Goal: Task Accomplishment & Management: Complete application form

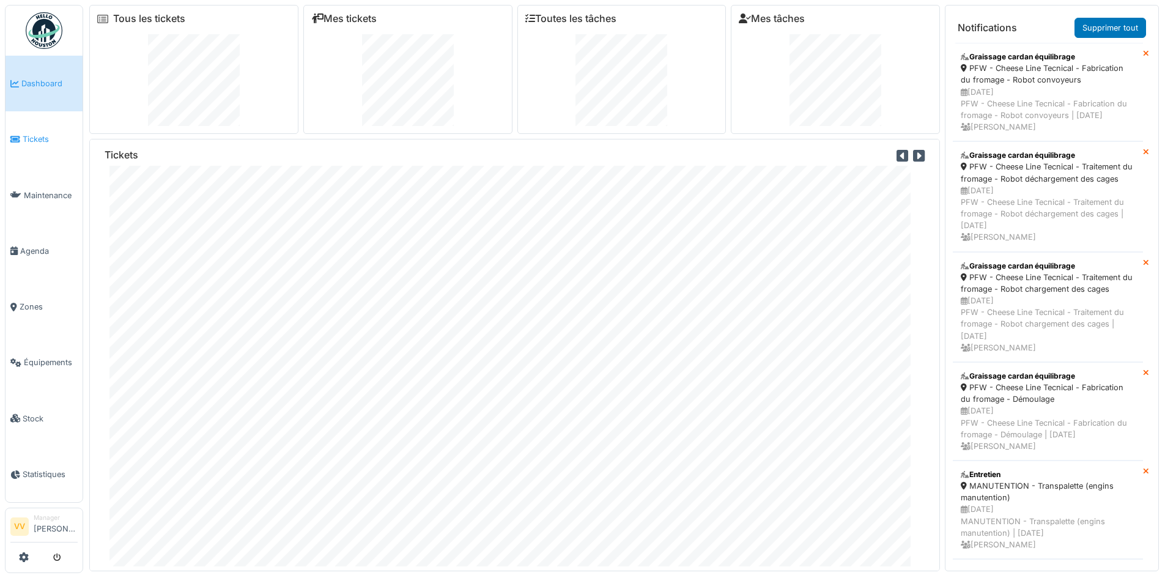
click at [40, 133] on span "Tickets" at bounding box center [50, 139] width 55 height 12
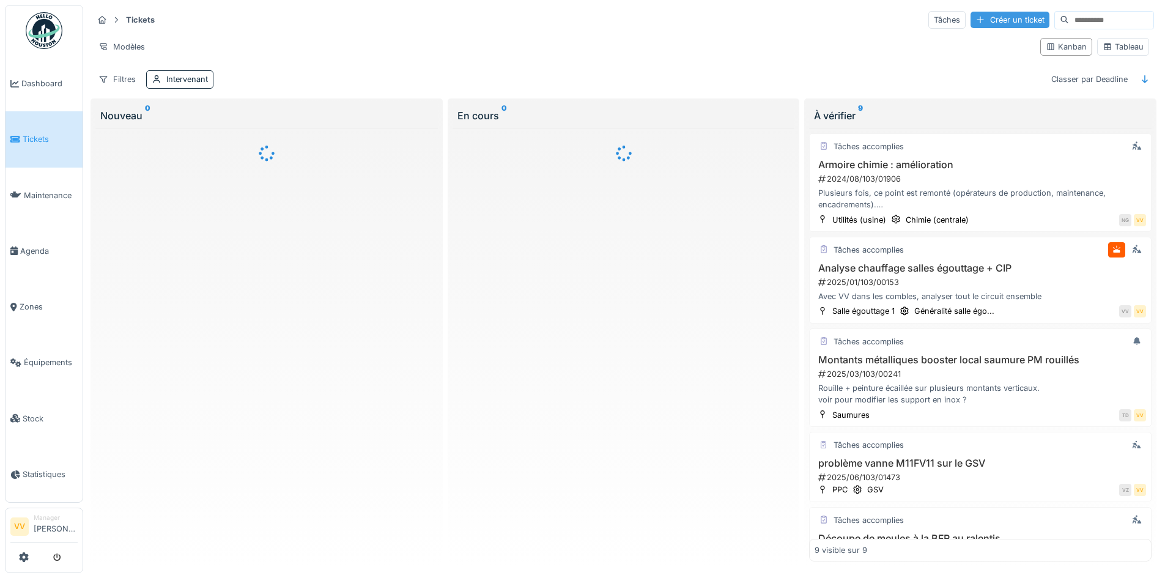
click at [971, 21] on div "Créer un ticket" at bounding box center [1010, 20] width 79 height 17
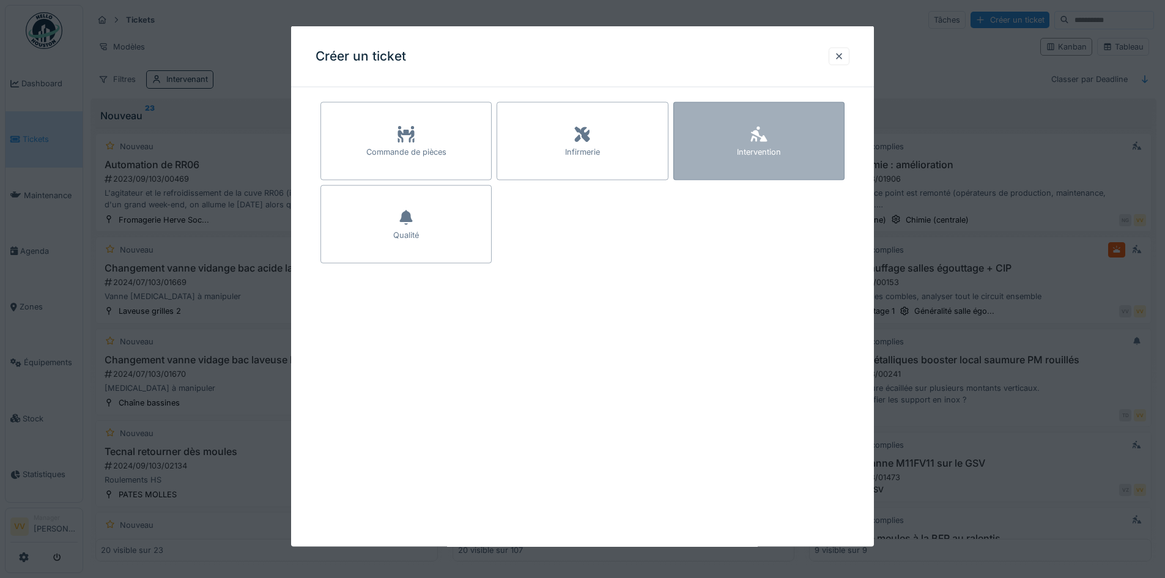
click at [803, 112] on div "Intervention" at bounding box center [759, 141] width 171 height 78
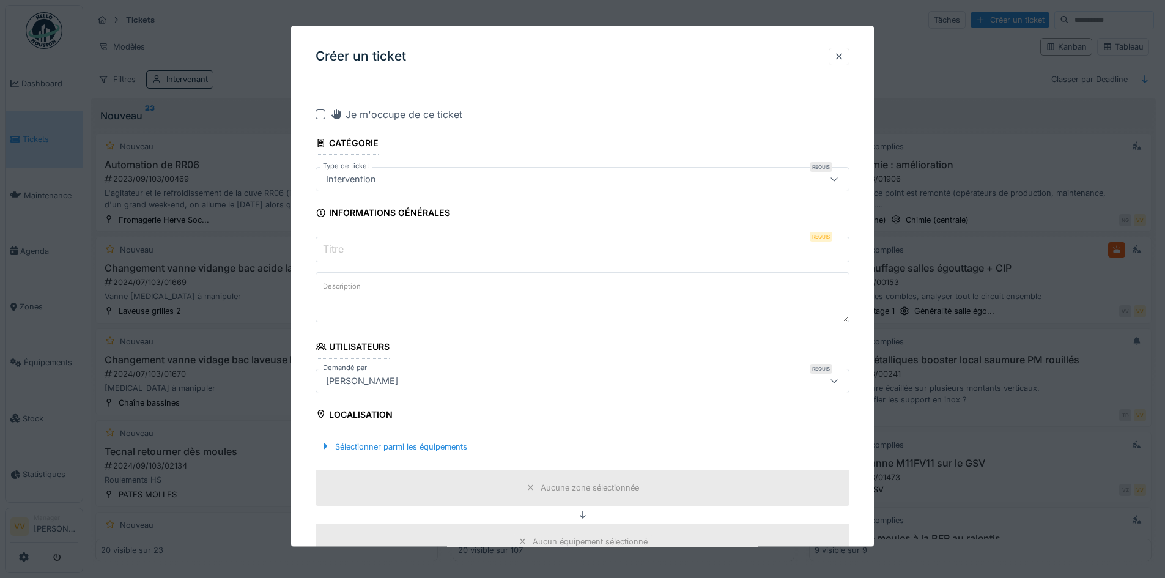
click at [437, 252] on input "Titre" at bounding box center [583, 250] width 534 height 26
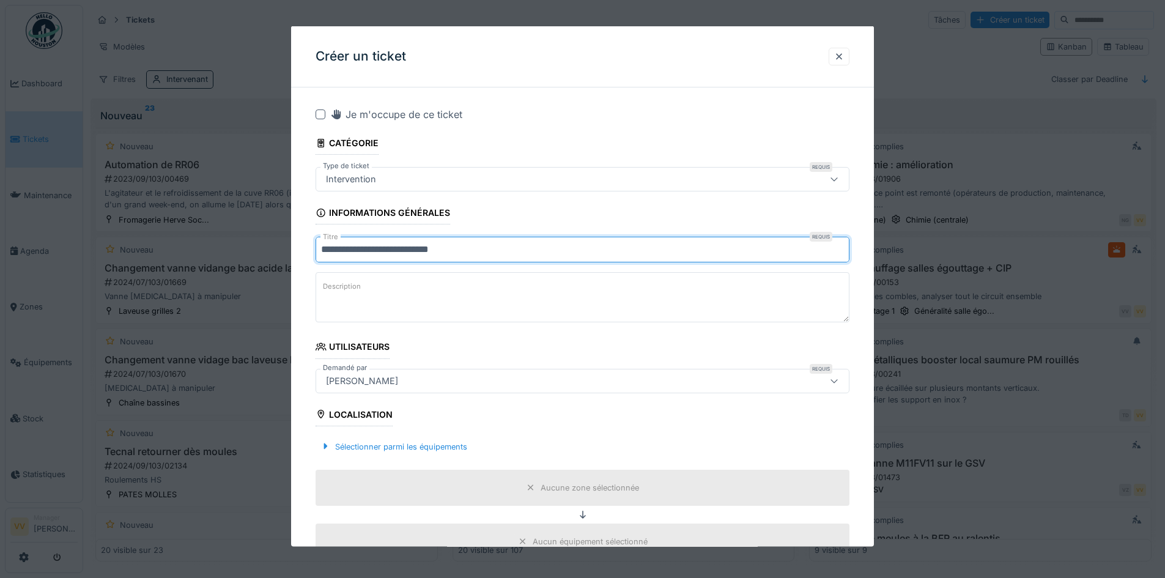
type input "**********"
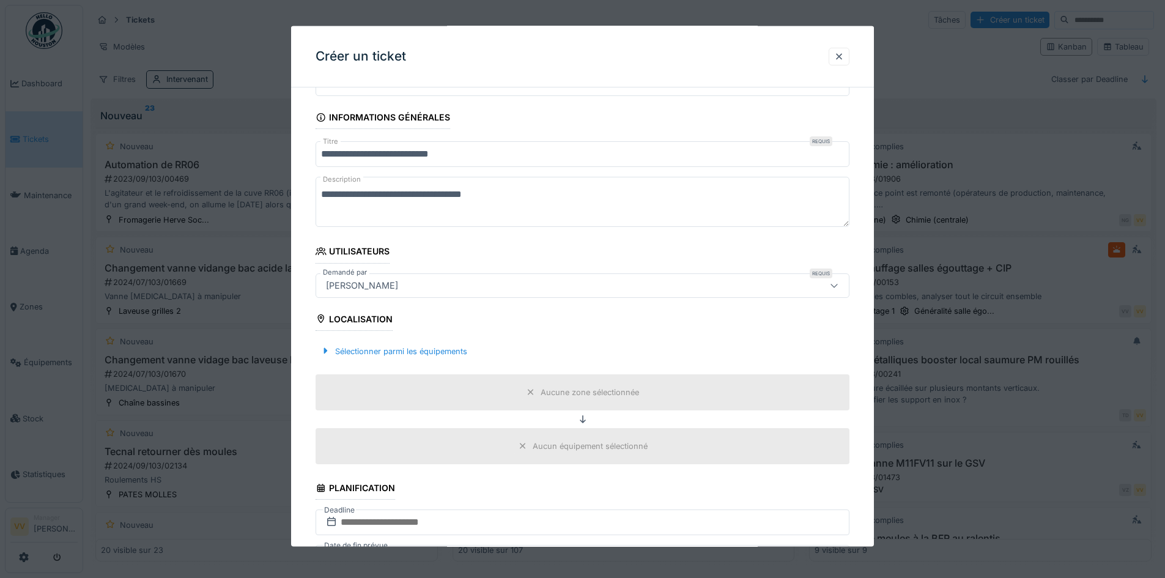
scroll to position [184, 0]
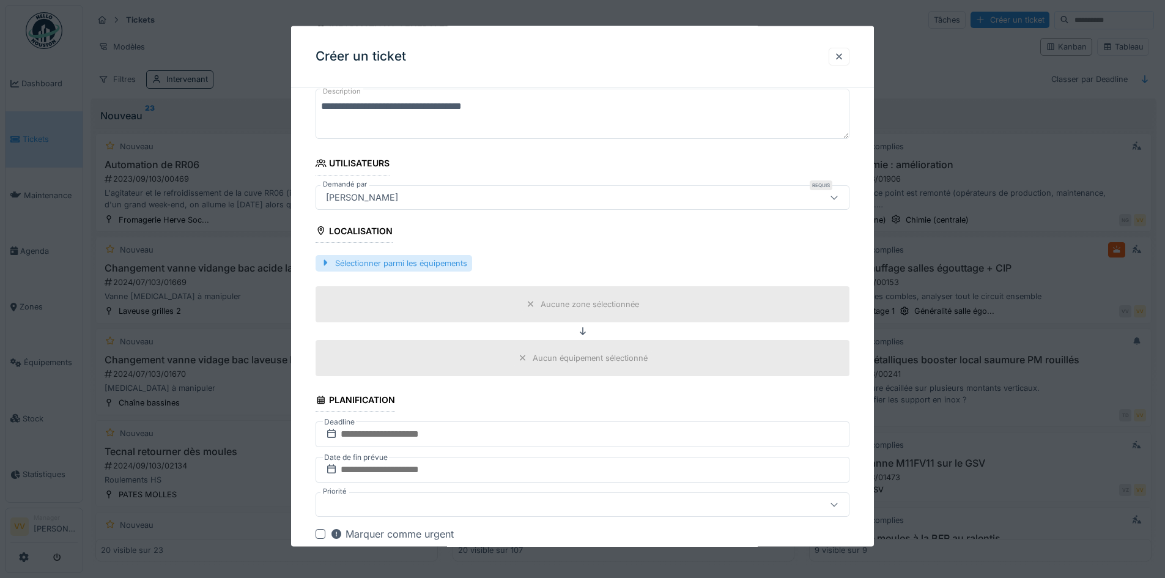
type textarea "**********"
click at [415, 267] on div "Sélectionner parmi les équipements" at bounding box center [394, 263] width 157 height 17
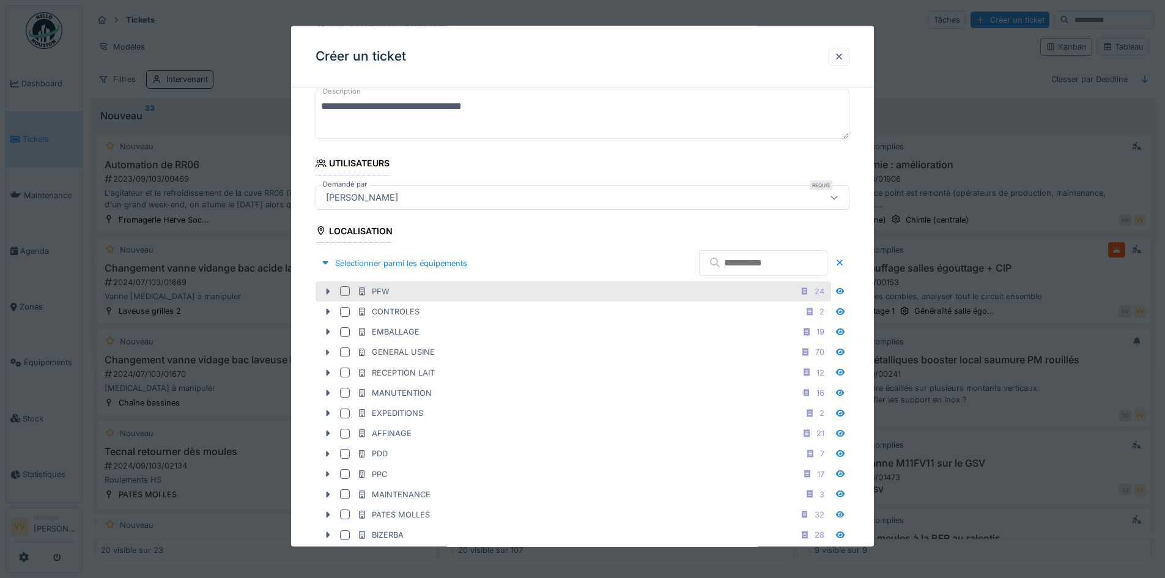
click at [328, 288] on icon at bounding box center [328, 292] width 10 height 8
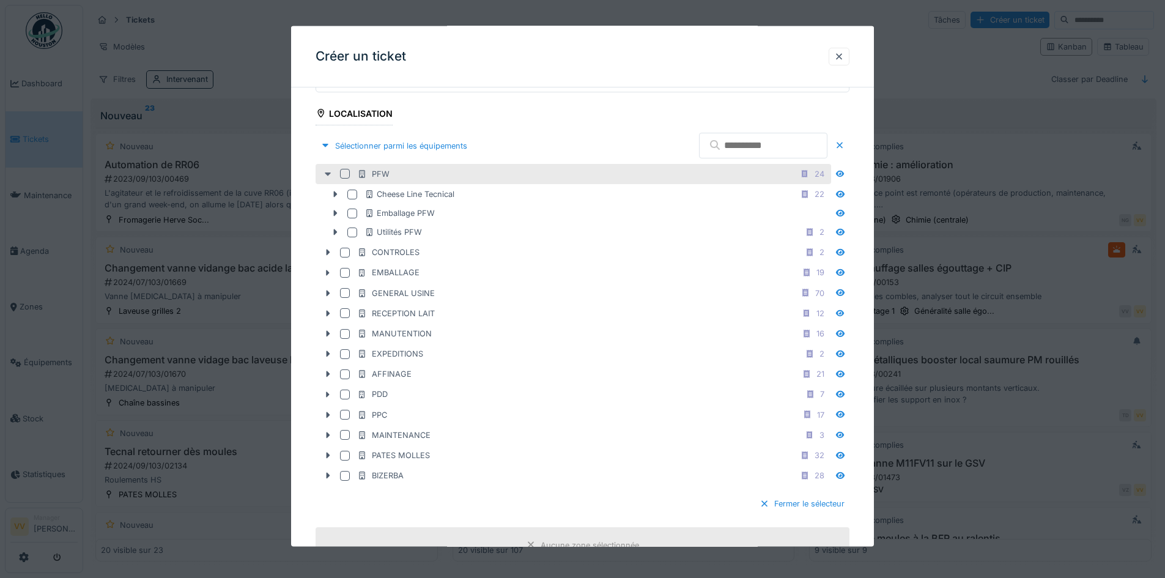
scroll to position [306, 0]
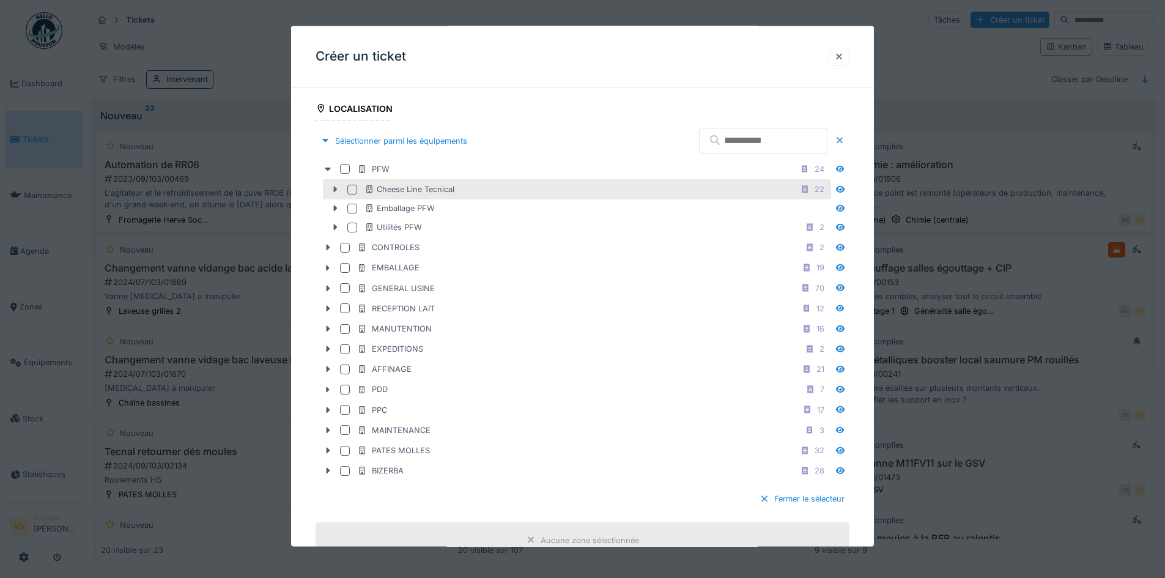
click at [332, 193] on icon at bounding box center [335, 189] width 10 height 8
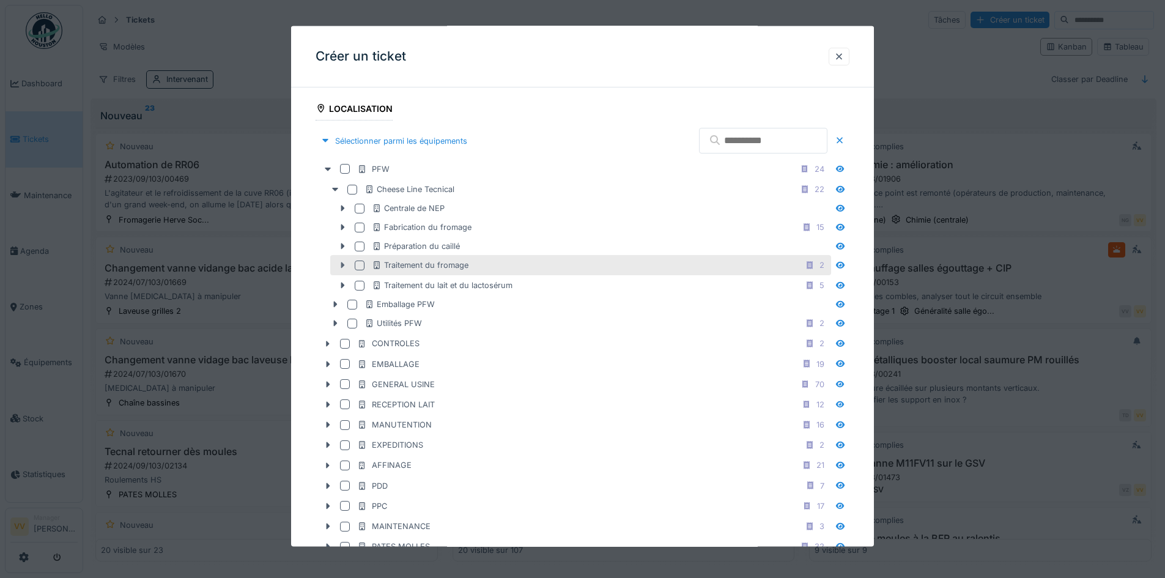
click at [338, 264] on icon at bounding box center [343, 265] width 10 height 8
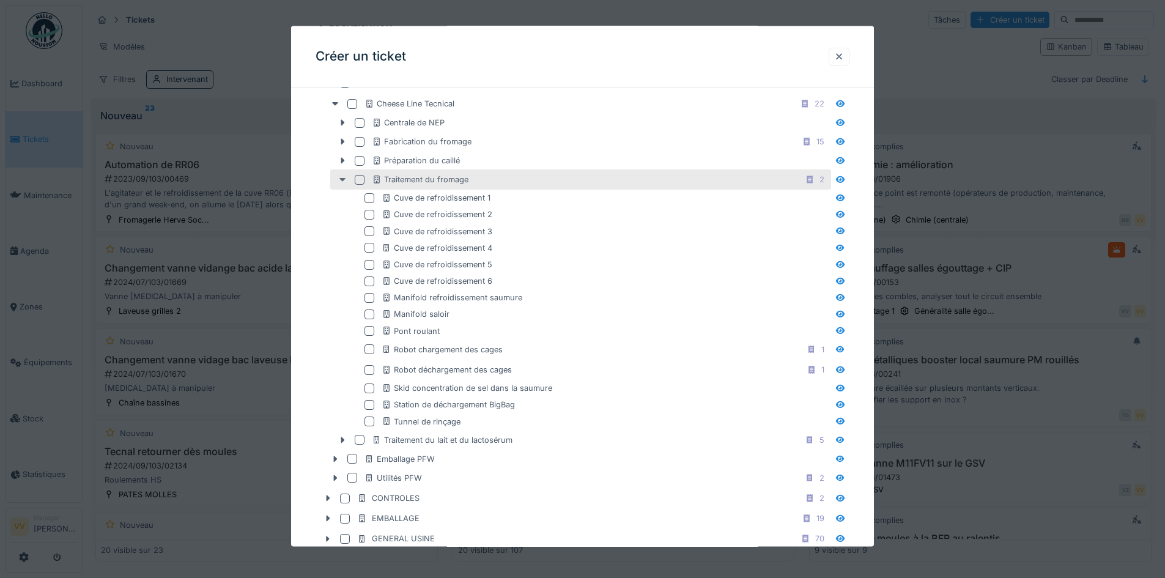
scroll to position [428, 0]
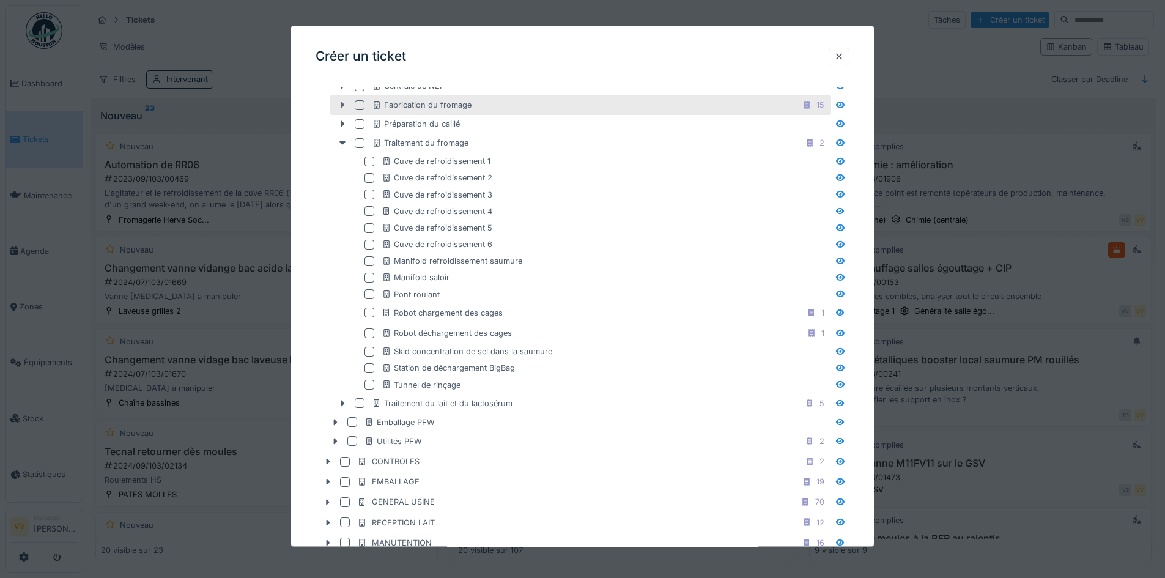
click at [336, 105] on div at bounding box center [343, 105] width 20 height 13
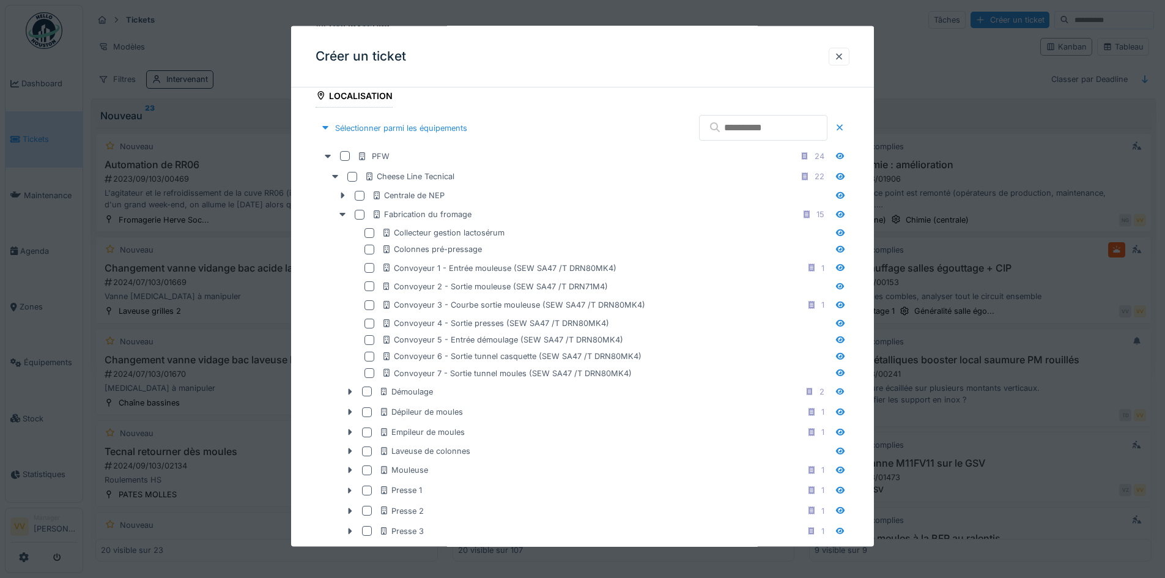
scroll to position [122, 0]
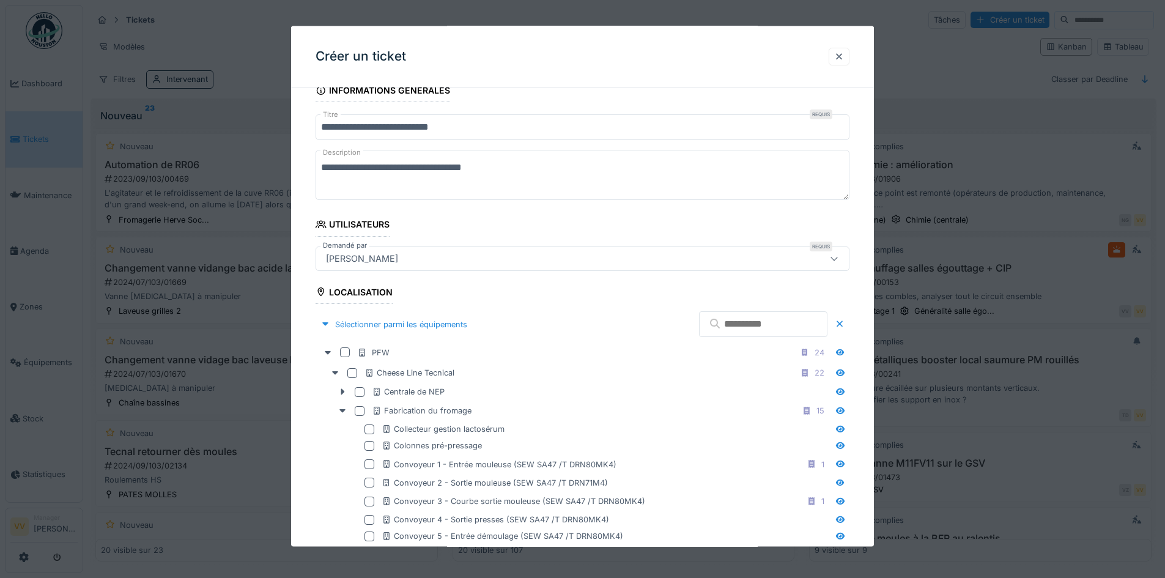
click at [734, 327] on input "text" at bounding box center [763, 324] width 128 height 26
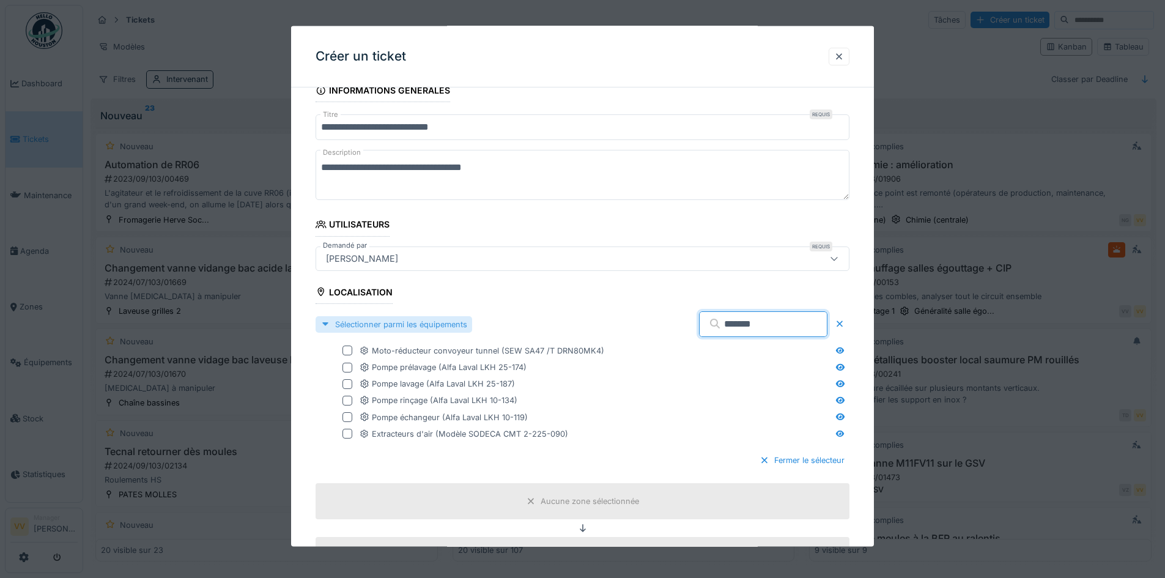
type input "******"
click at [352, 326] on div "Sélectionner parmi les équipements" at bounding box center [394, 324] width 157 height 17
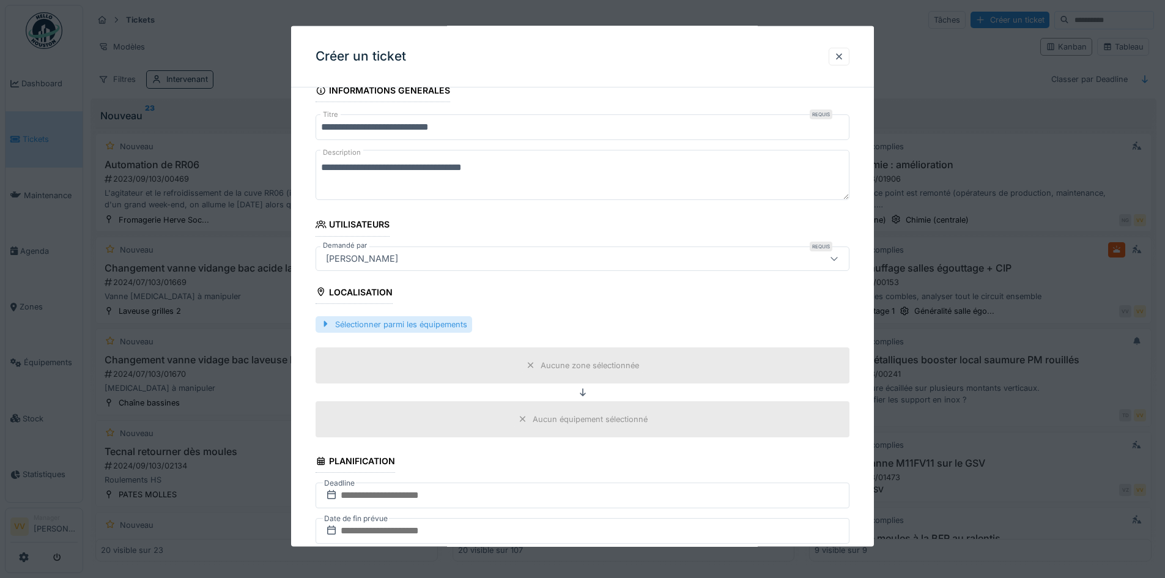
click at [352, 326] on div "Sélectionner parmi les équipements" at bounding box center [394, 324] width 157 height 17
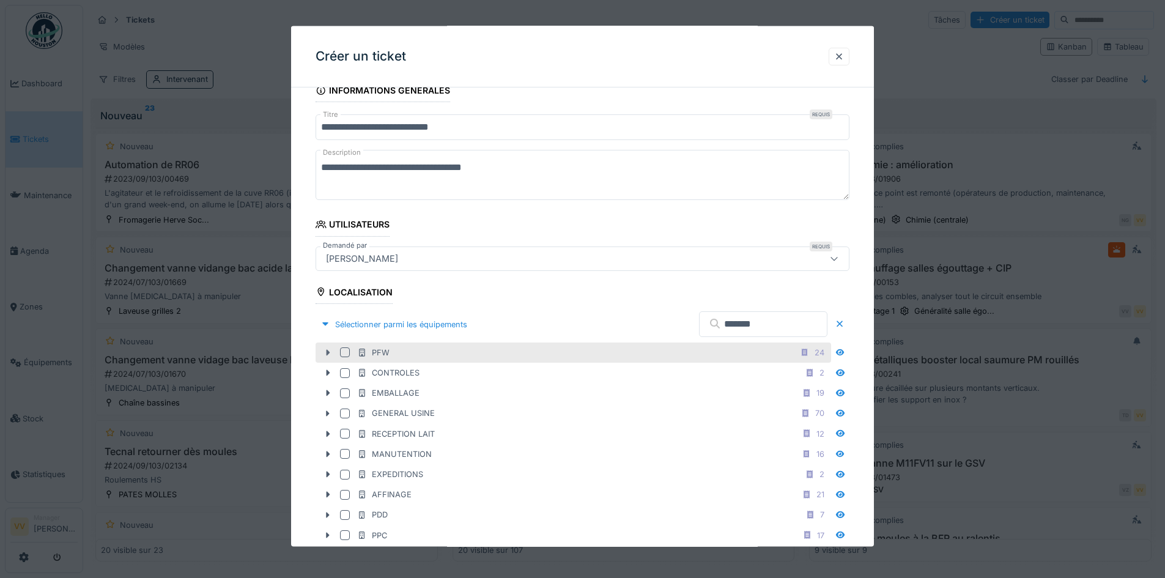
click at [333, 352] on div at bounding box center [328, 352] width 20 height 13
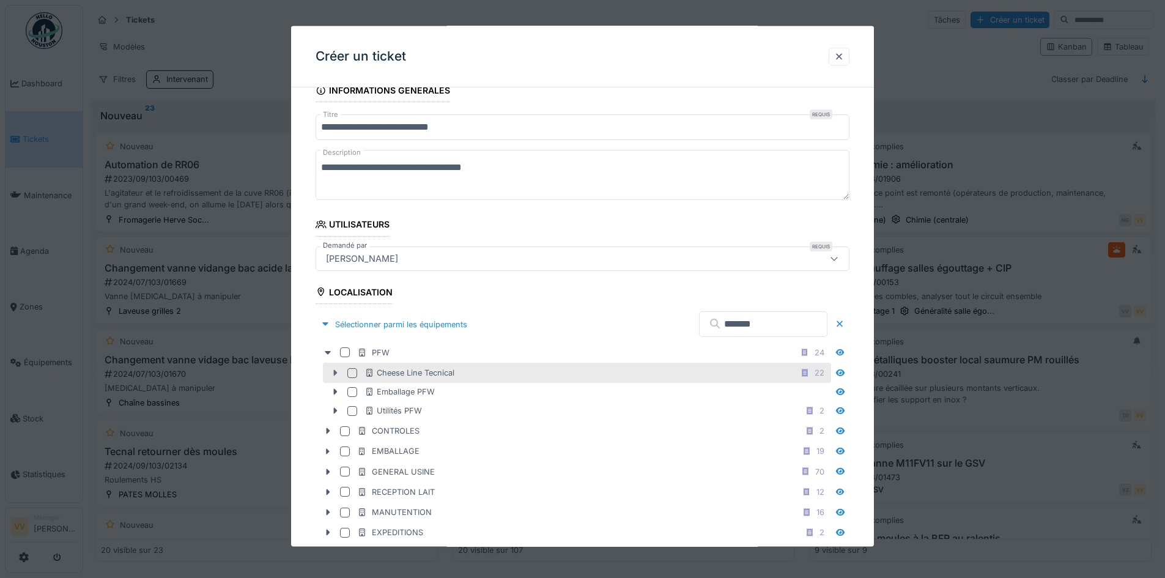
click at [335, 373] on icon at bounding box center [336, 373] width 4 height 6
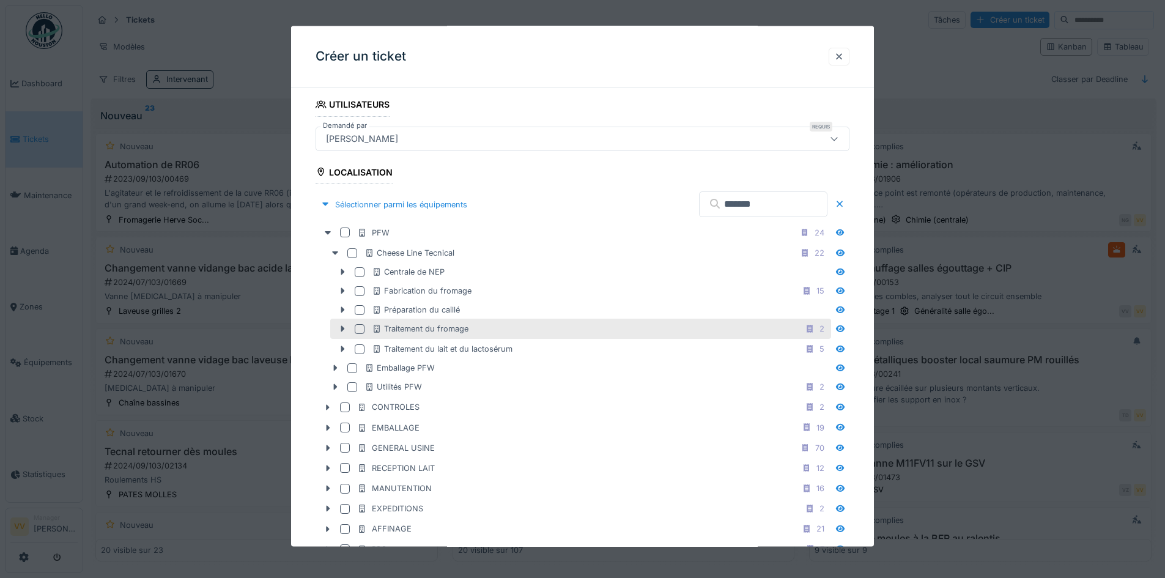
scroll to position [245, 0]
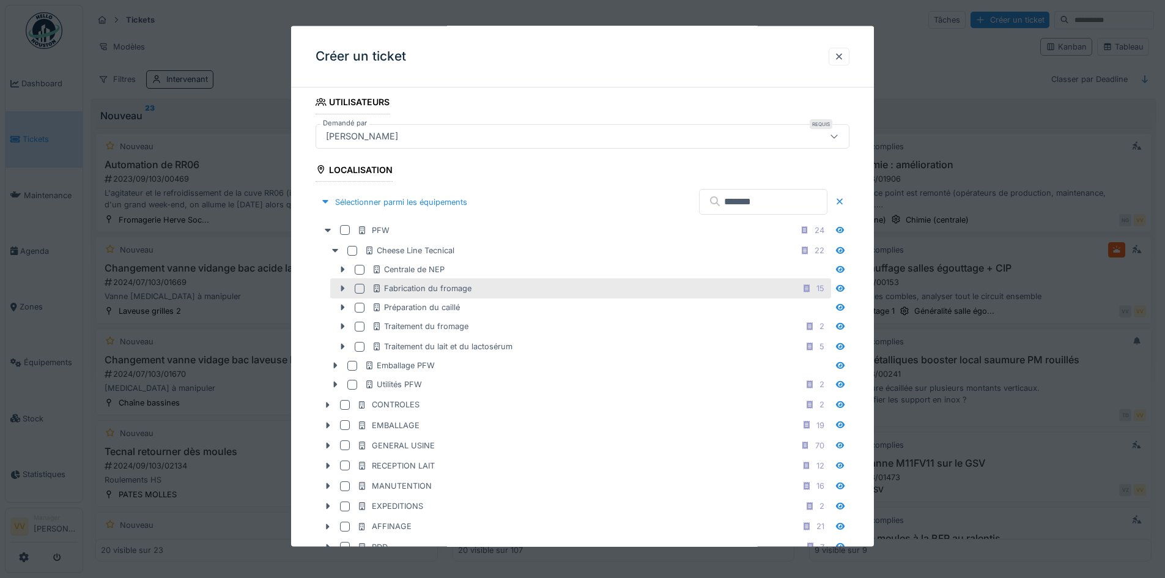
click at [339, 288] on icon at bounding box center [343, 288] width 10 height 8
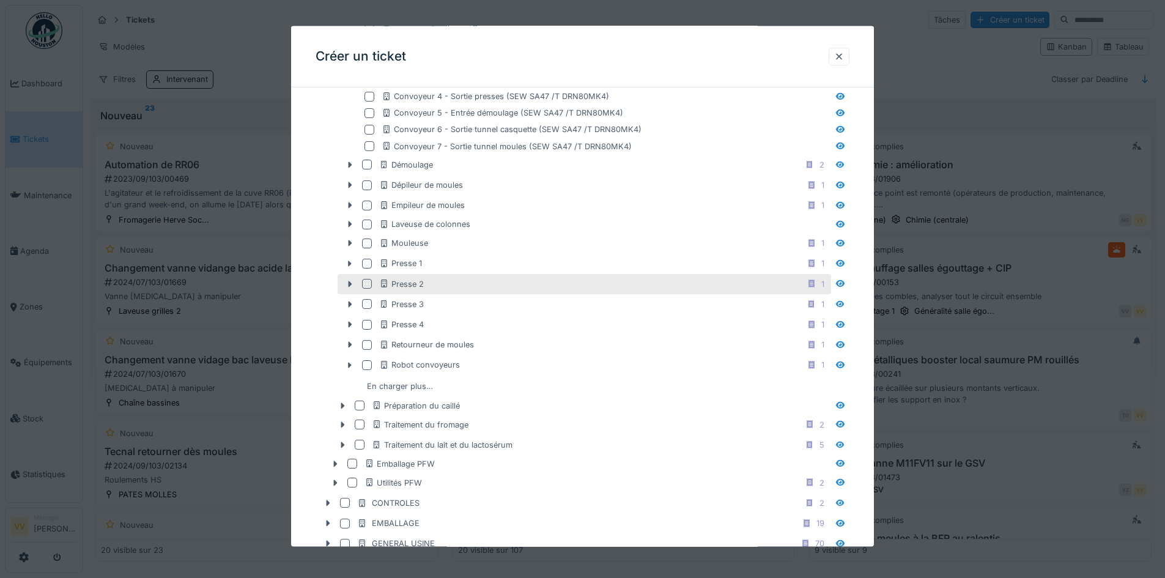
scroll to position [551, 0]
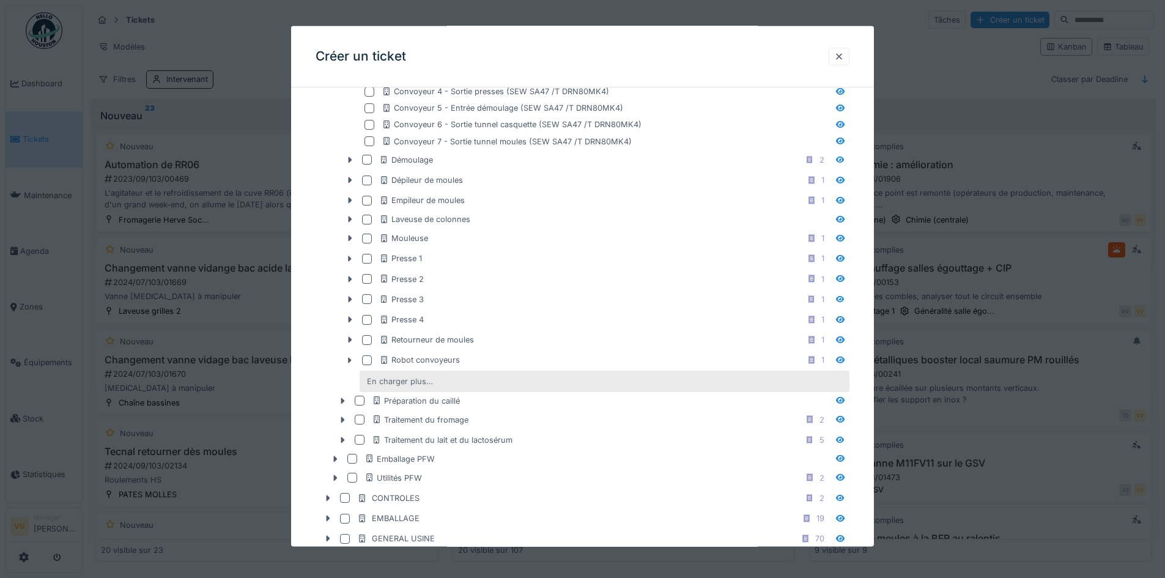
click at [418, 386] on div "En charger plus…" at bounding box center [400, 381] width 76 height 17
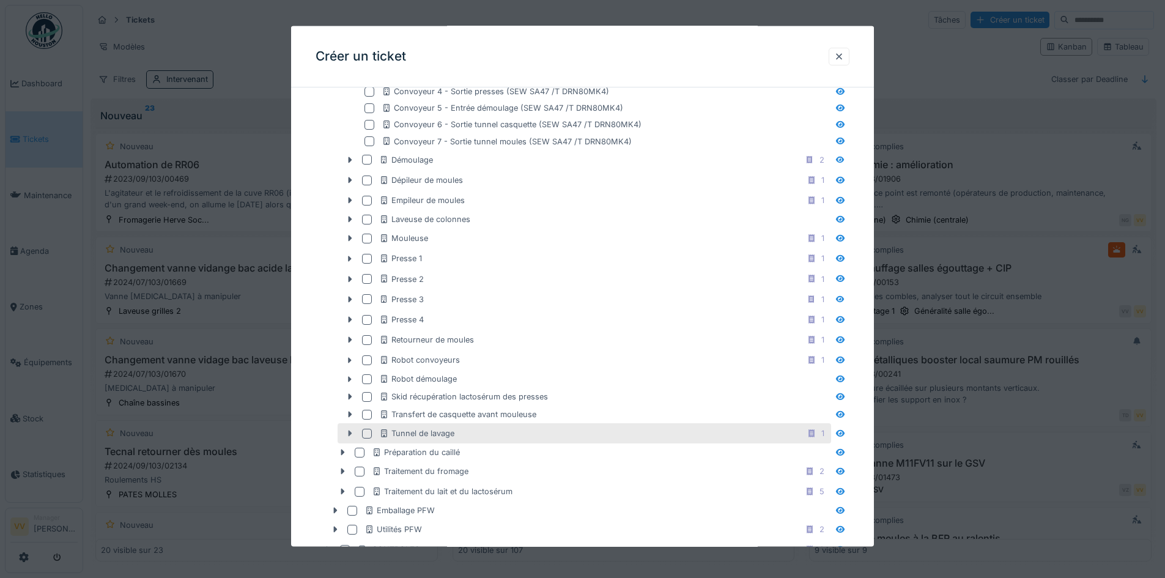
click at [346, 433] on icon at bounding box center [350, 433] width 10 height 8
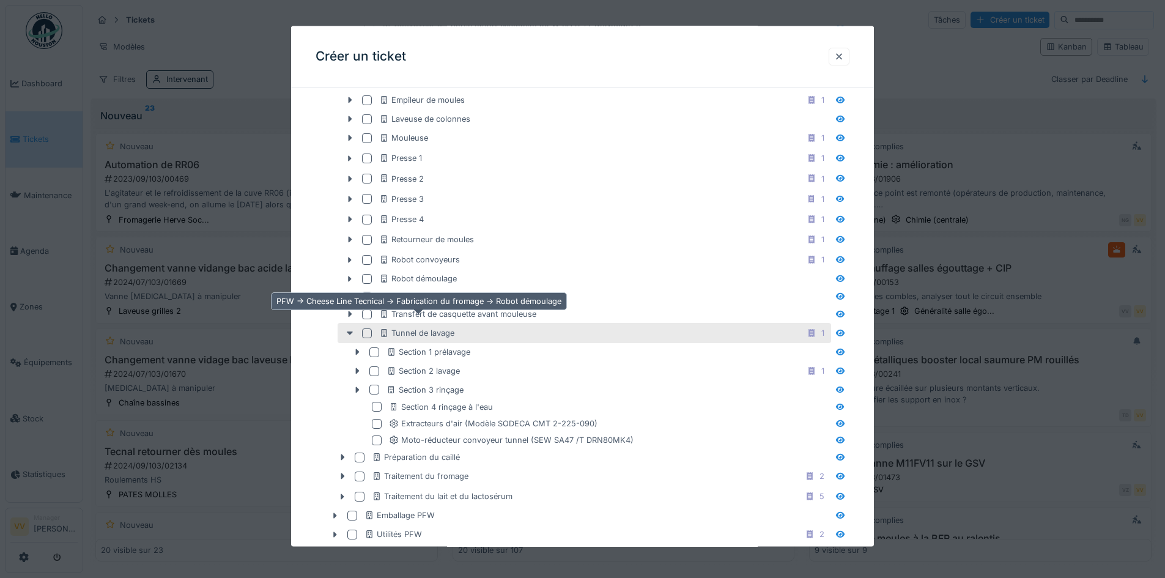
scroll to position [673, 0]
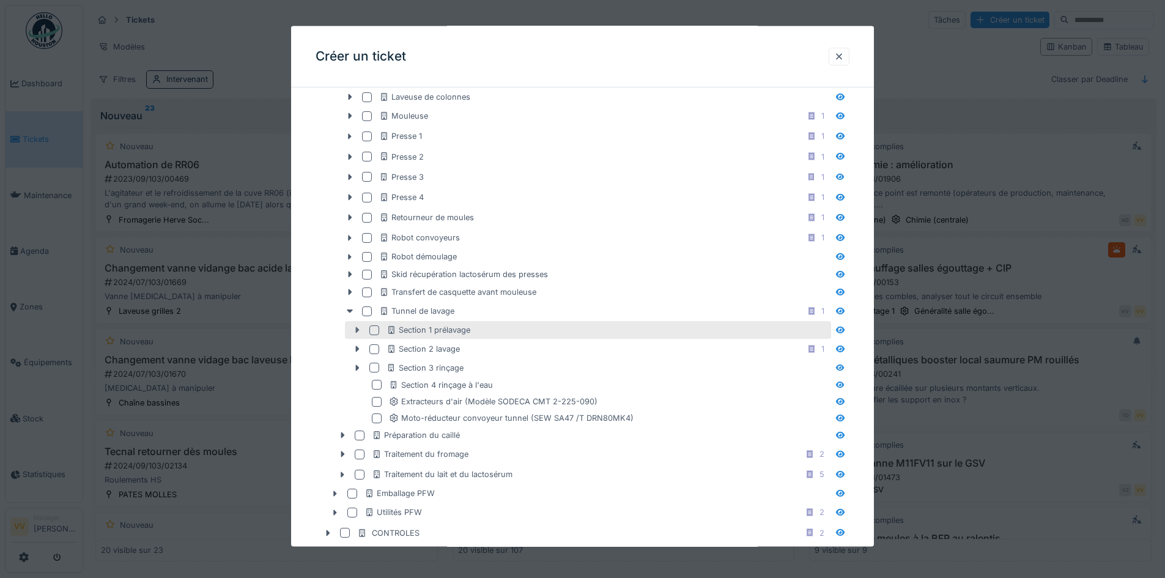
click at [356, 331] on icon at bounding box center [358, 330] width 4 height 6
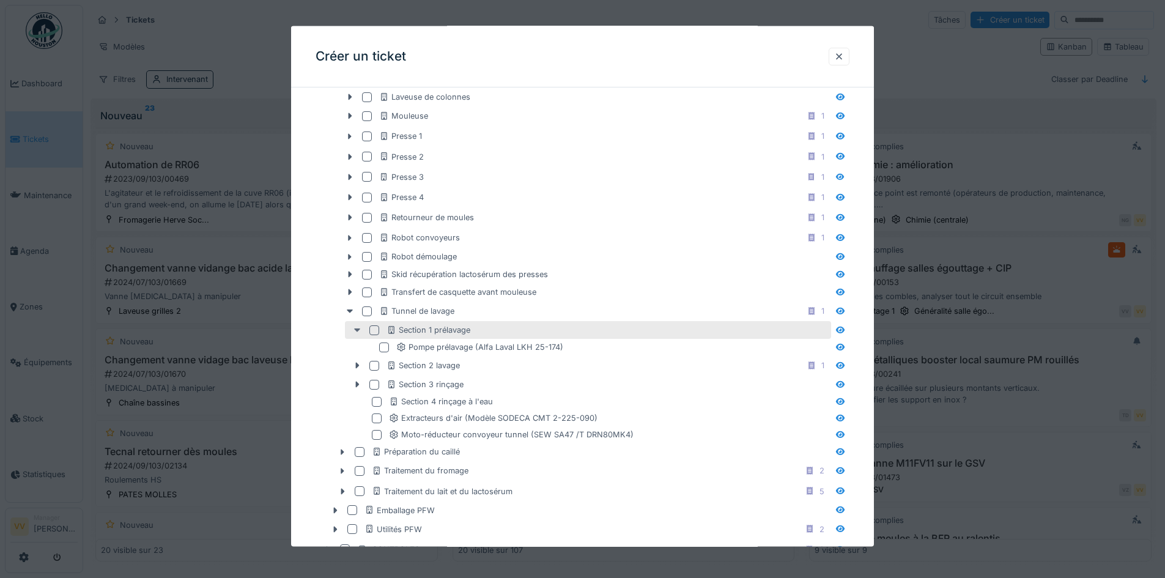
click at [355, 334] on div at bounding box center [358, 330] width 20 height 13
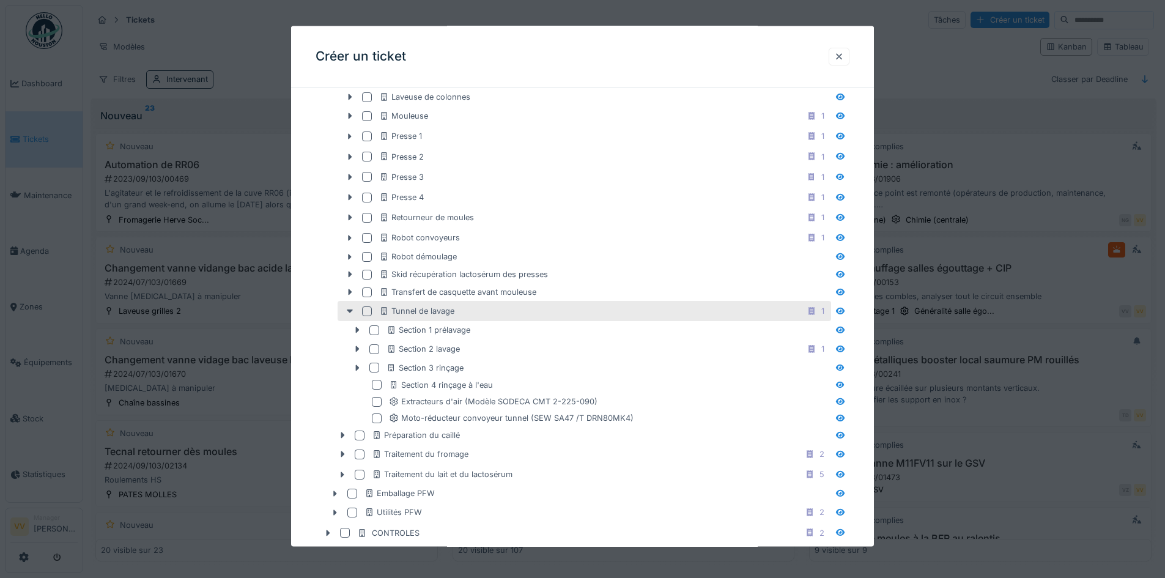
click at [366, 312] on div at bounding box center [367, 311] width 10 height 10
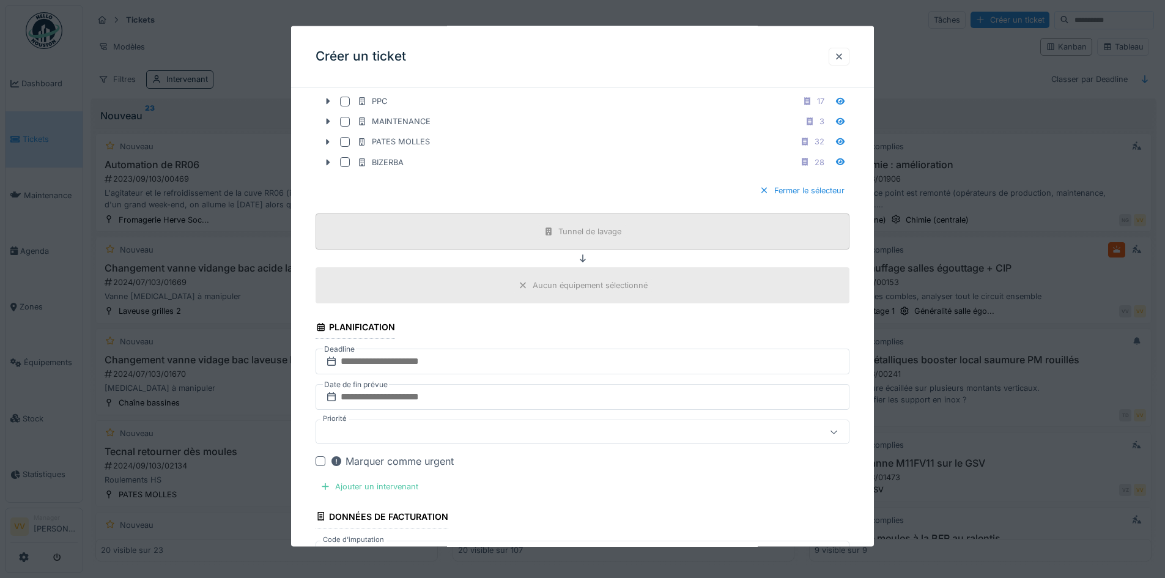
scroll to position [1285, 0]
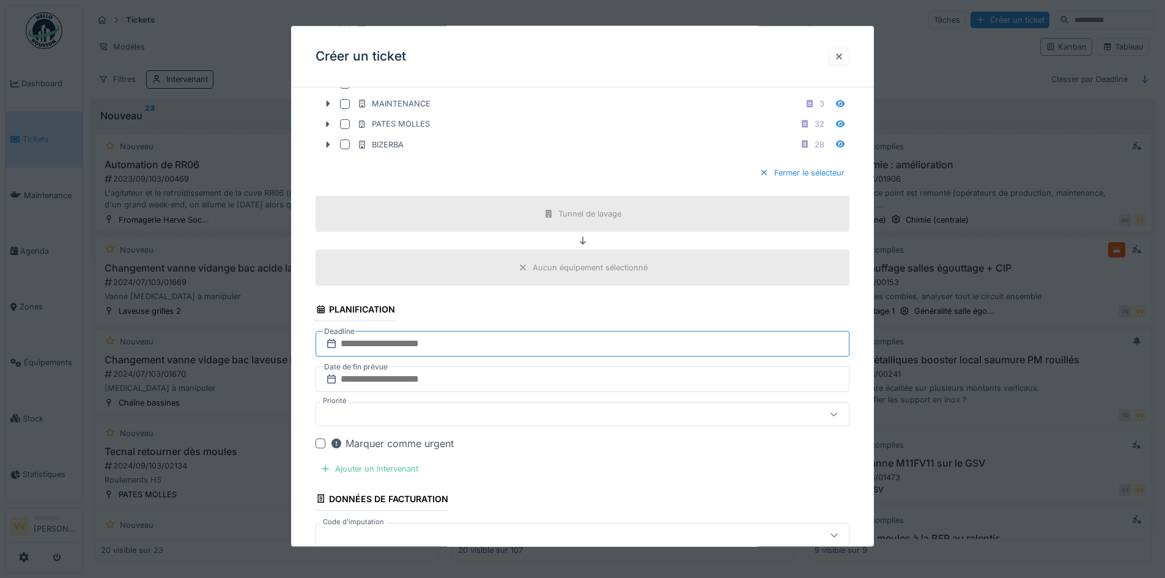
click at [502, 346] on input "text" at bounding box center [583, 344] width 534 height 26
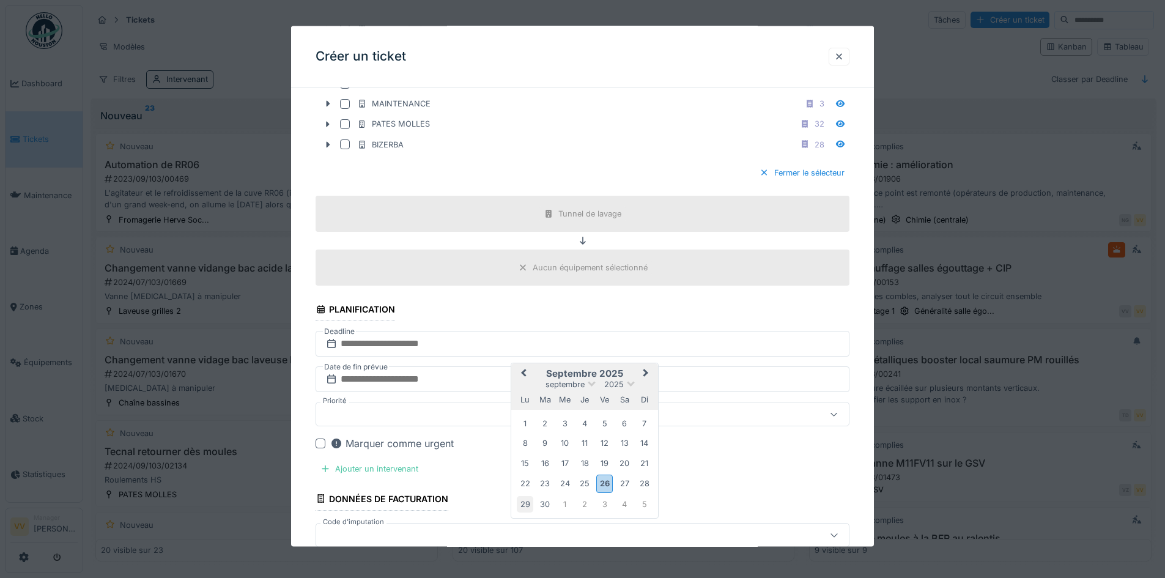
click at [530, 507] on div "29" at bounding box center [525, 504] width 17 height 17
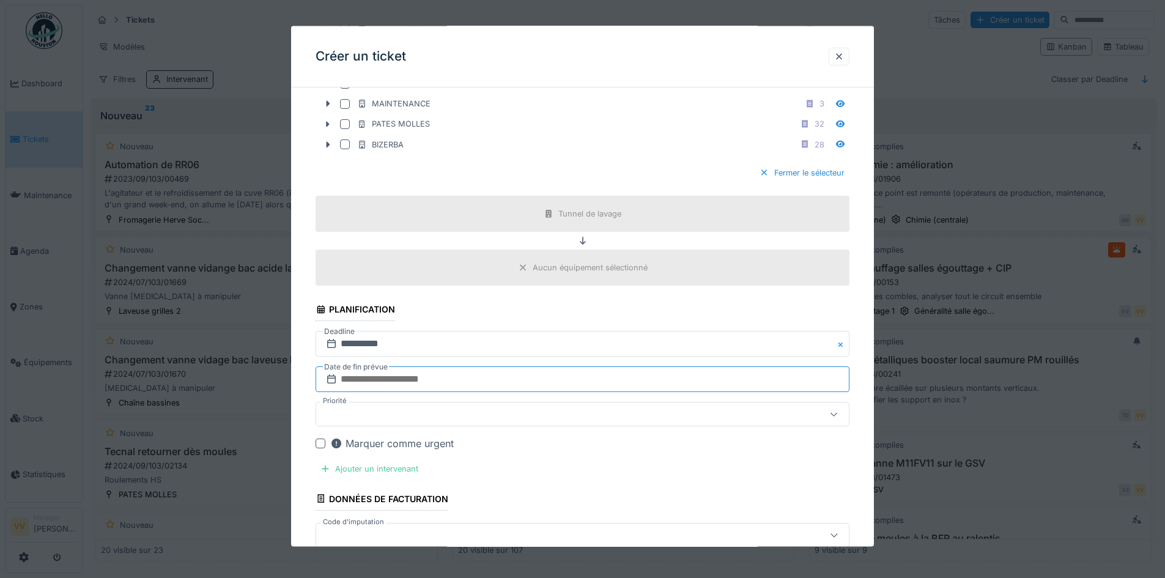
click at [522, 381] on input "text" at bounding box center [583, 379] width 534 height 26
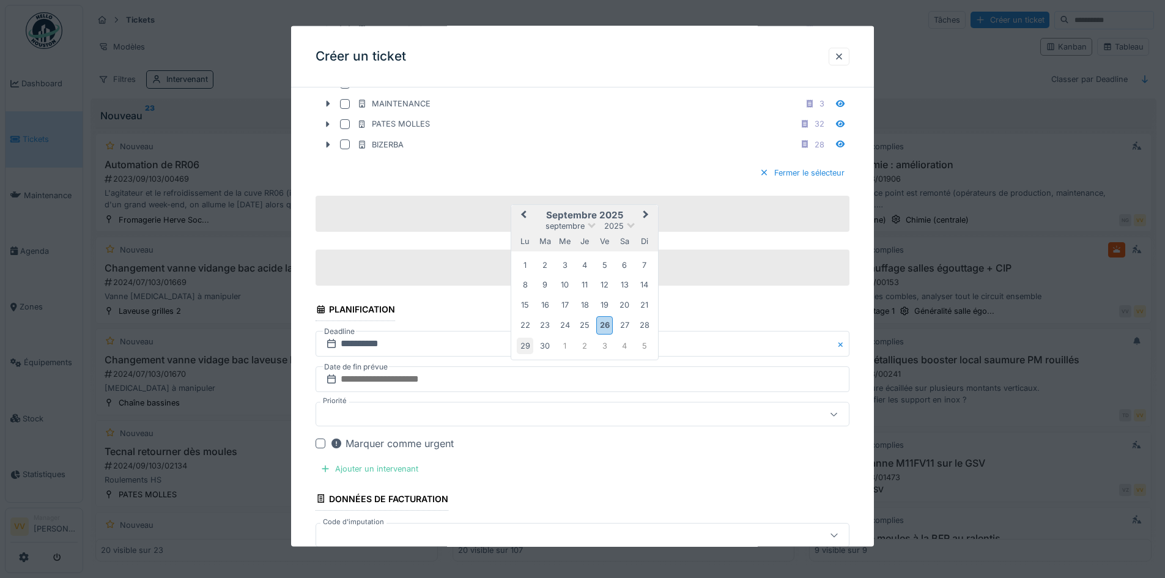
click at [527, 344] on div "29" at bounding box center [525, 345] width 17 height 17
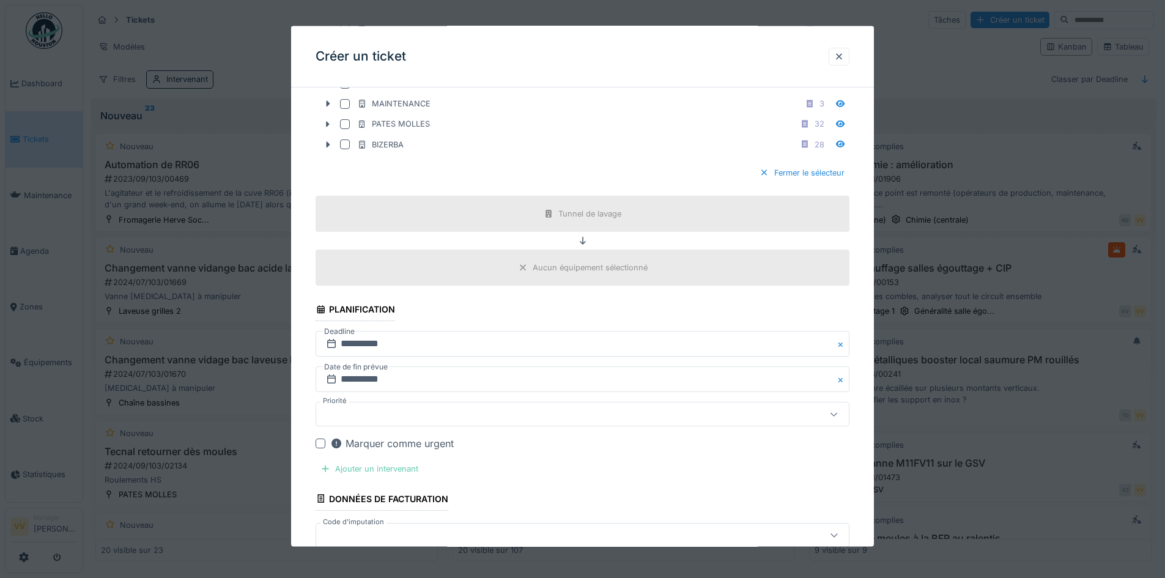
click at [395, 468] on div "Ajouter un intervenant" at bounding box center [370, 469] width 108 height 17
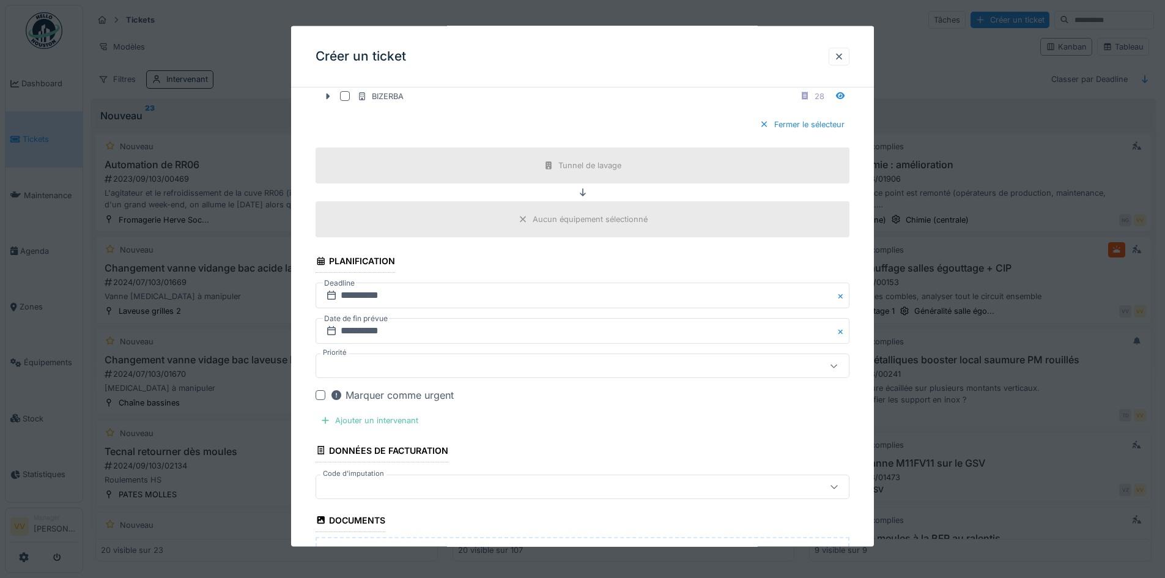
scroll to position [1346, 0]
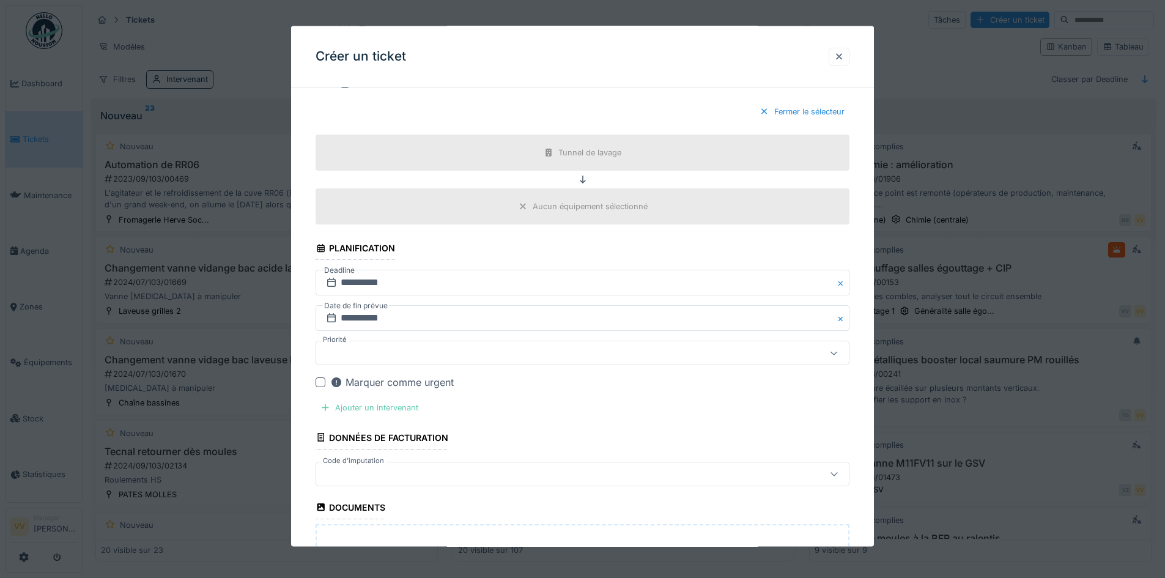
click at [367, 409] on div "Ajouter un intervenant" at bounding box center [370, 408] width 108 height 17
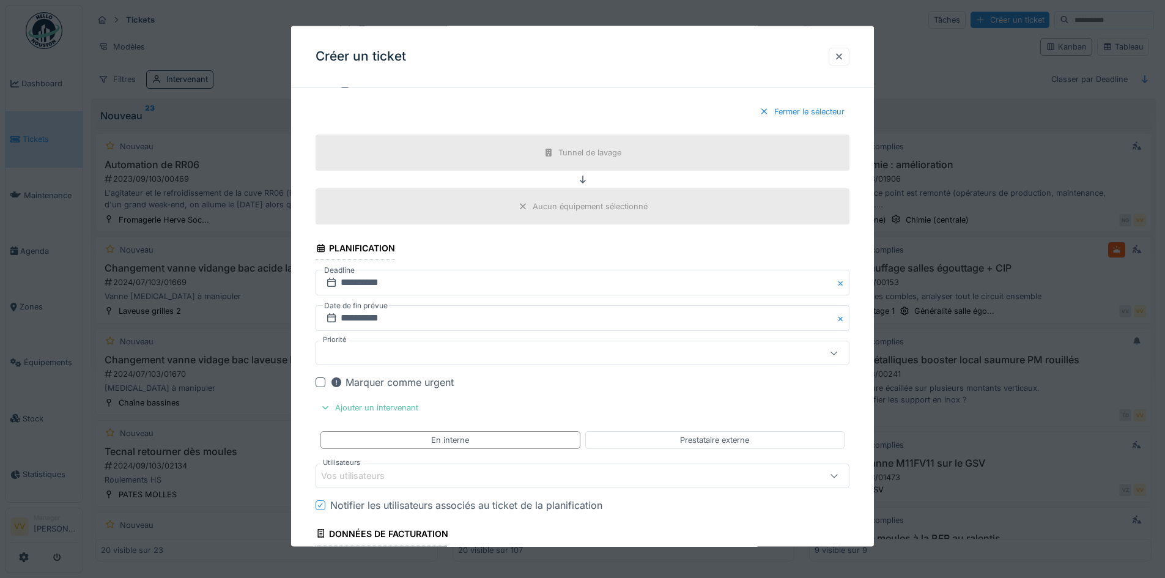
click at [370, 477] on div "Vos utilisateurs" at bounding box center [361, 475] width 81 height 13
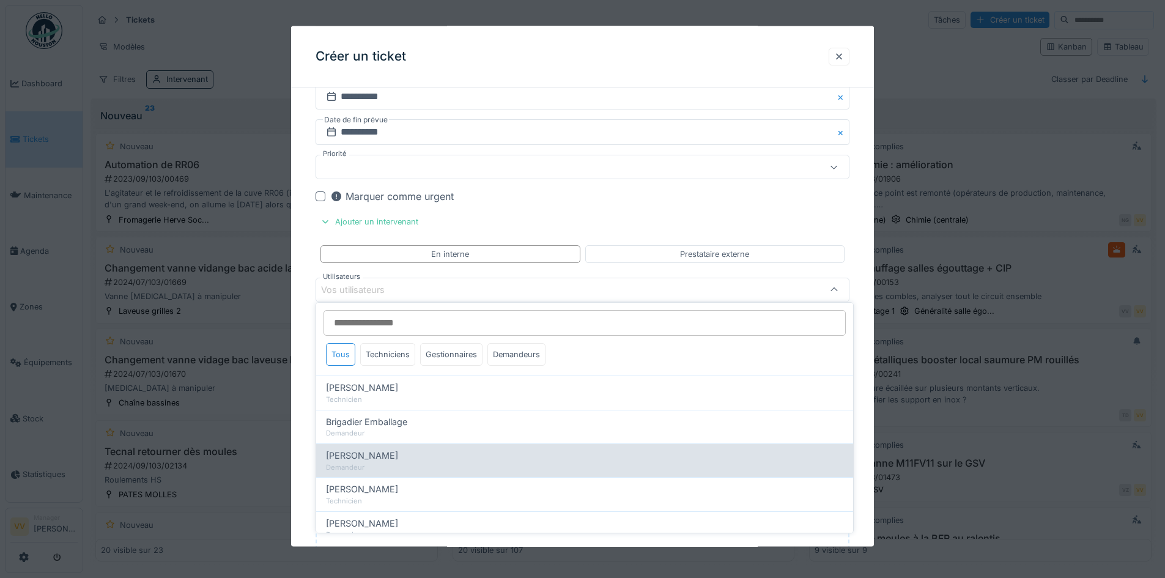
scroll to position [1535, 0]
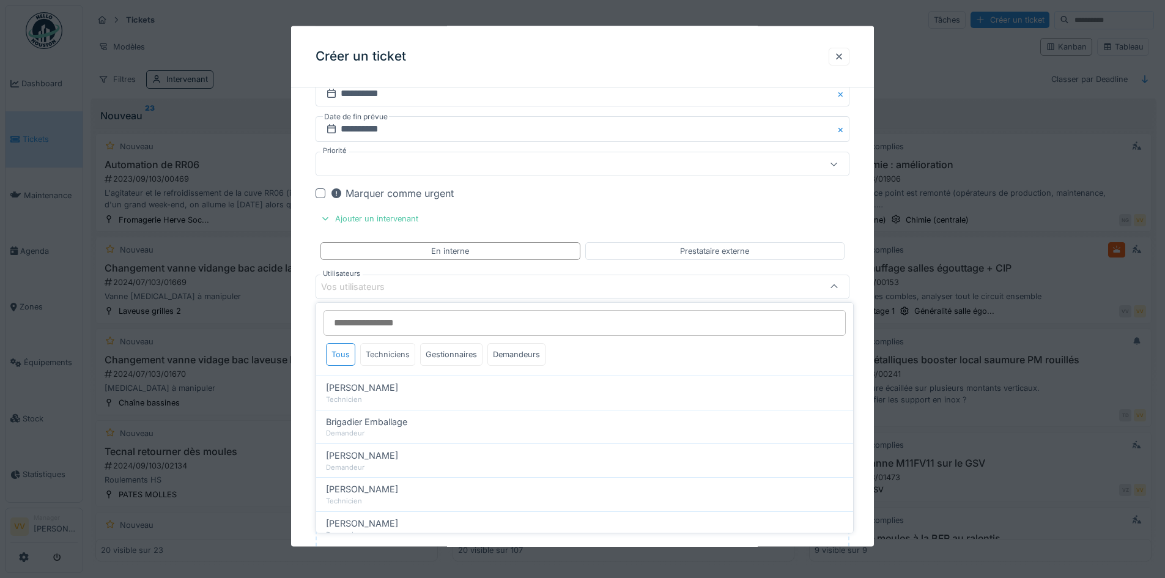
click at [393, 354] on div "Techniciens" at bounding box center [387, 354] width 55 height 23
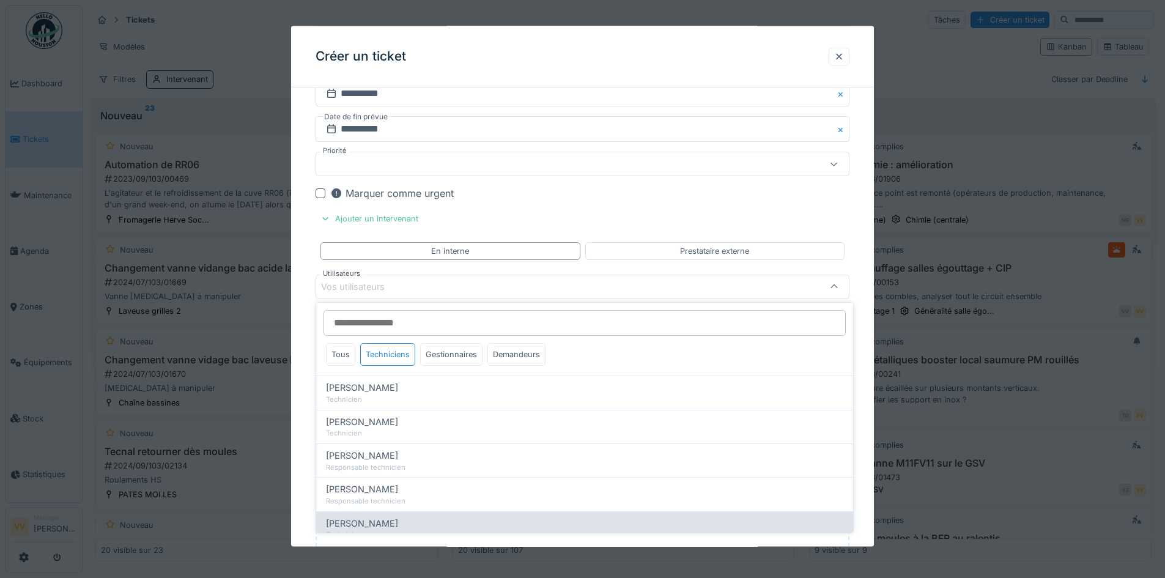
click at [384, 513] on div "[PERSON_NAME] Technicien" at bounding box center [584, 528] width 537 height 34
type input "****"
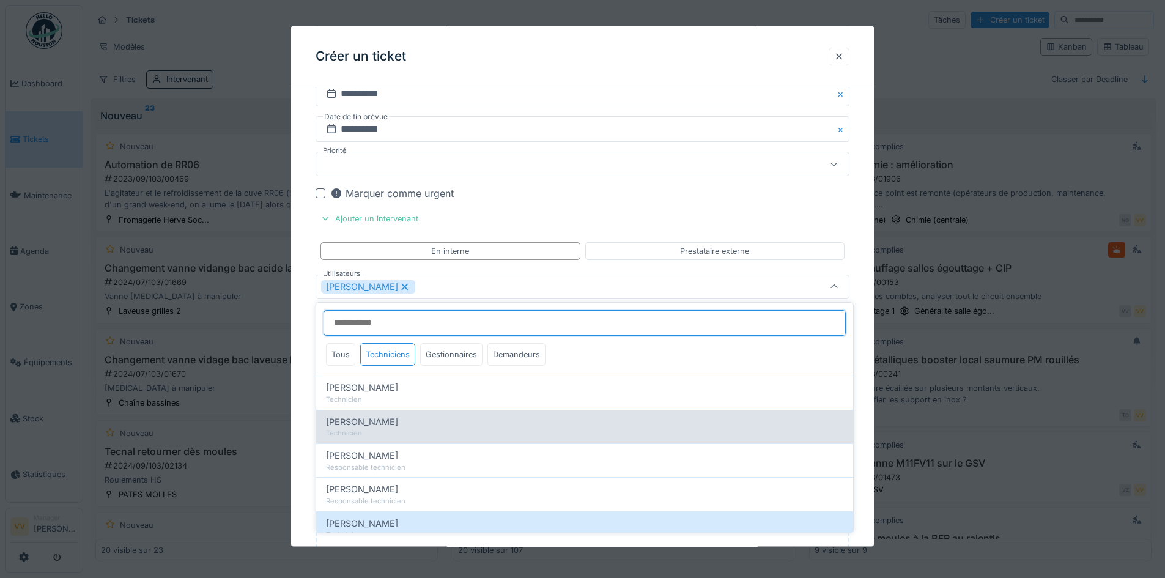
scroll to position [34, 0]
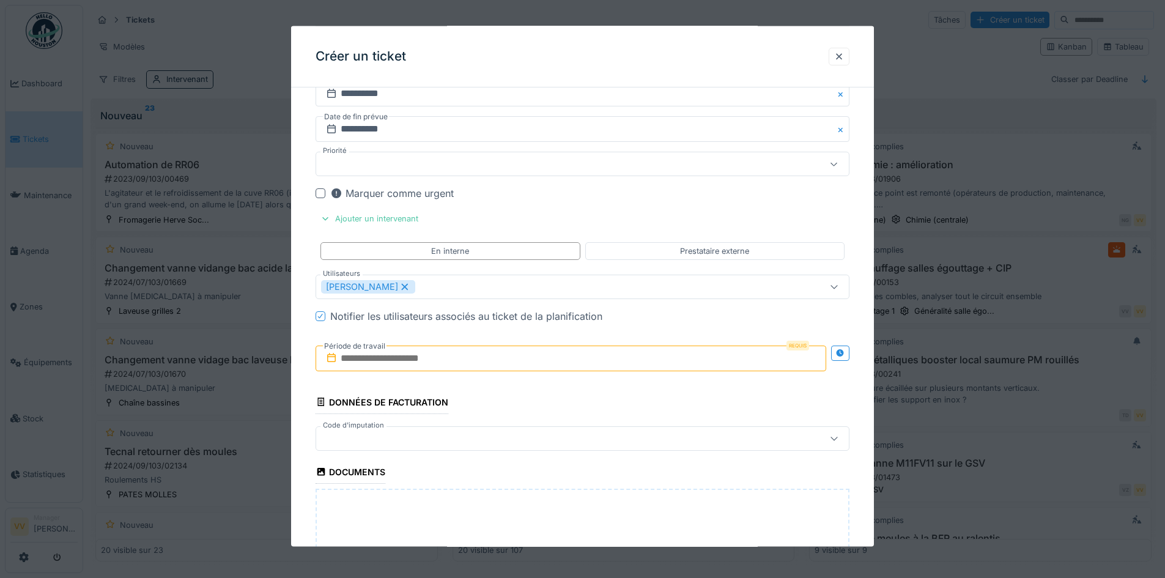
click at [518, 361] on input "text" at bounding box center [571, 358] width 511 height 26
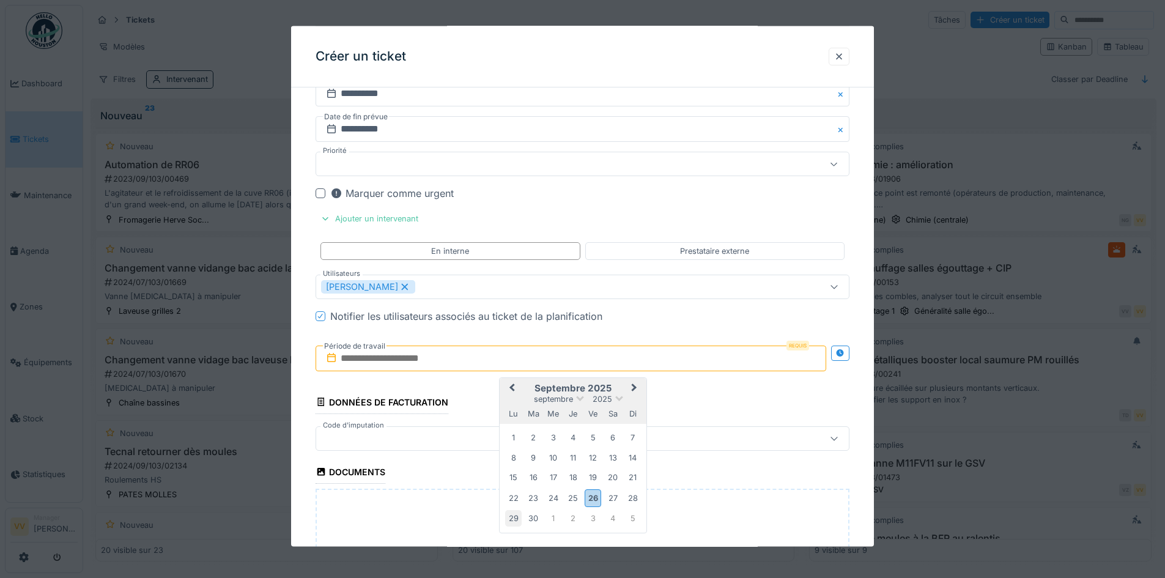
click at [516, 522] on div "29" at bounding box center [513, 518] width 17 height 17
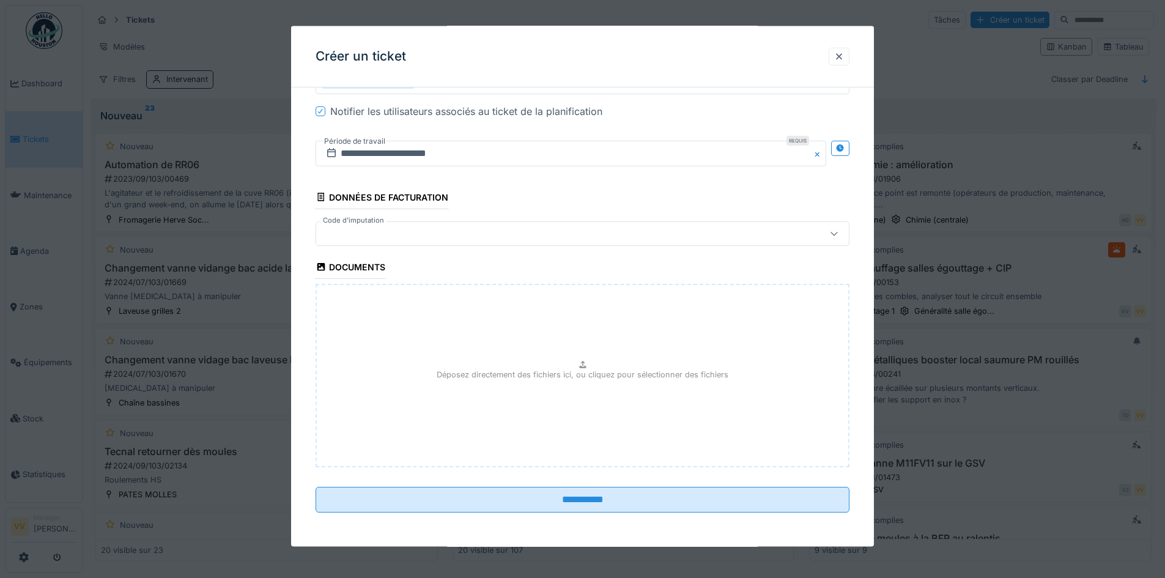
scroll to position [7, 0]
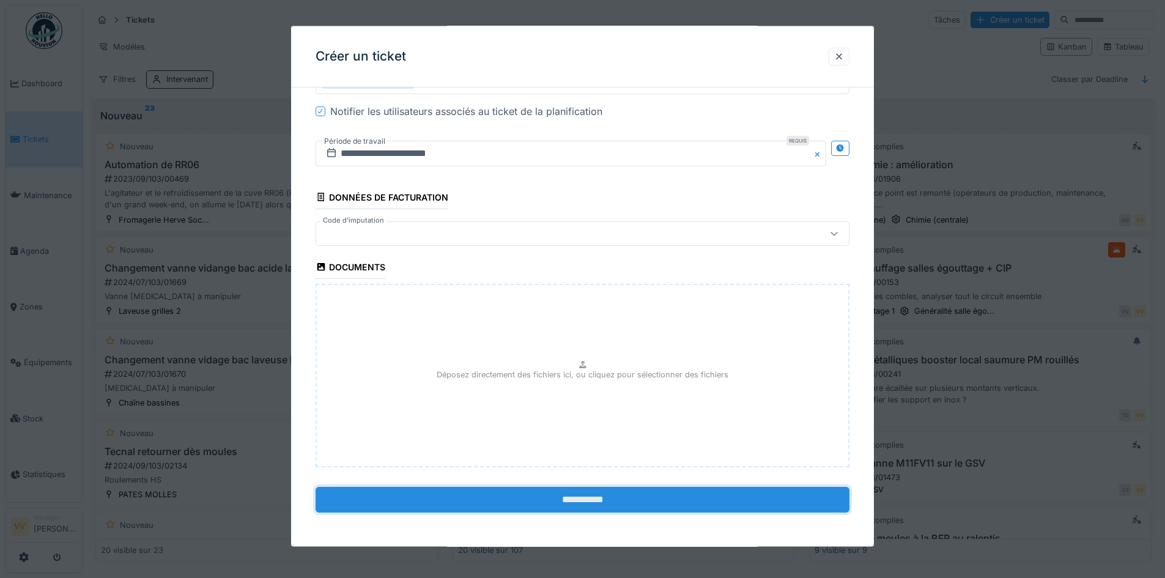
click at [574, 496] on input "**********" at bounding box center [583, 499] width 534 height 26
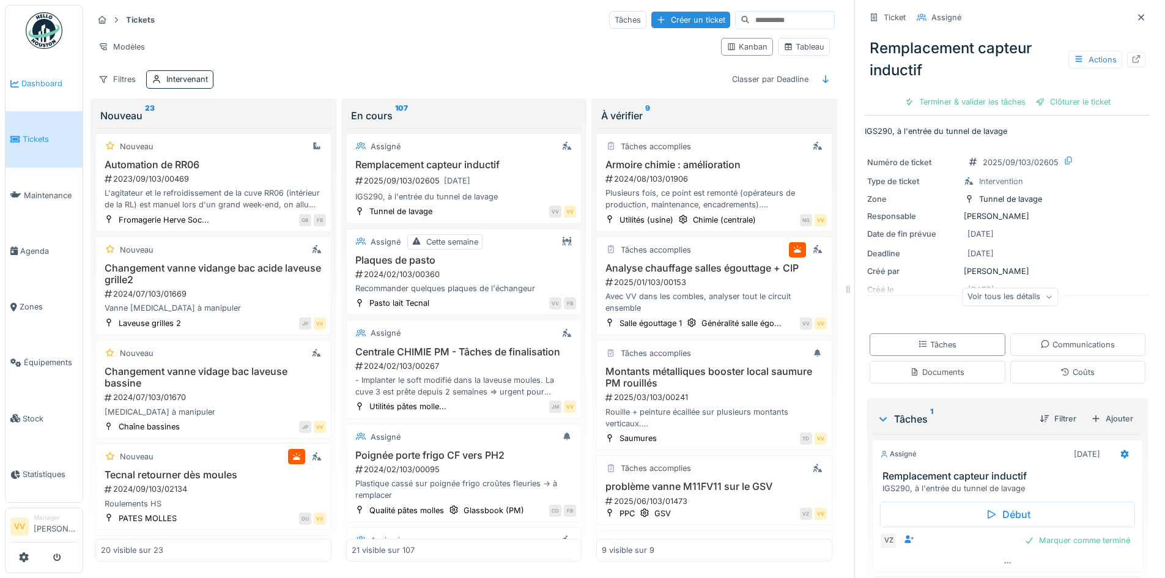
click at [36, 78] on span "Dashboard" at bounding box center [49, 84] width 56 height 12
